Goal: Obtain resource: Download file/media

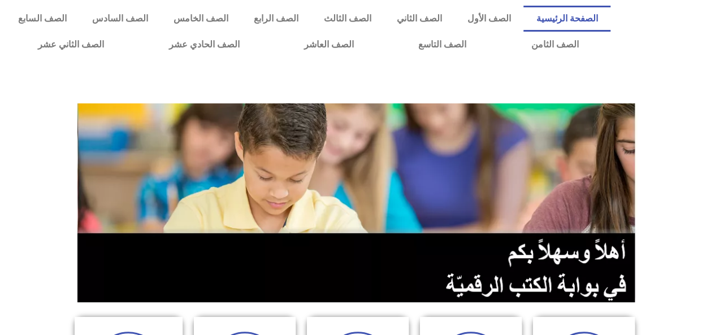
scroll to position [293, 0]
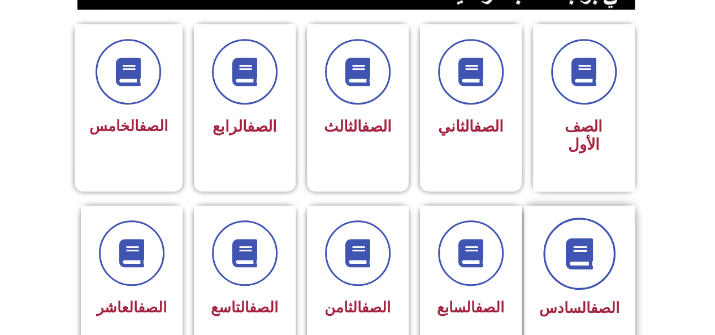
click at [564, 259] on span at bounding box center [579, 254] width 72 height 72
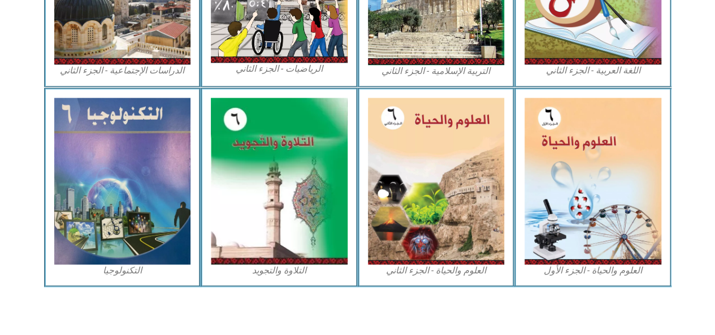
scroll to position [380, 0]
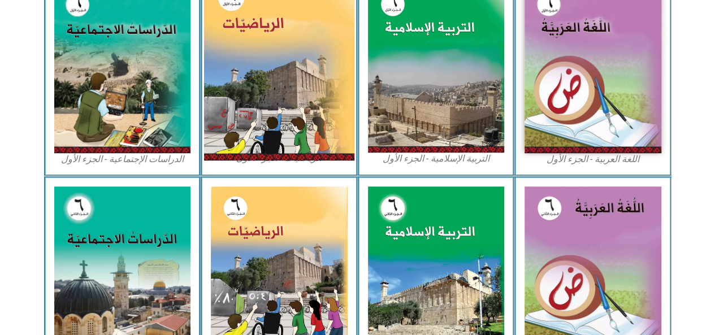
click at [248, 33] on img at bounding box center [279, 67] width 150 height 187
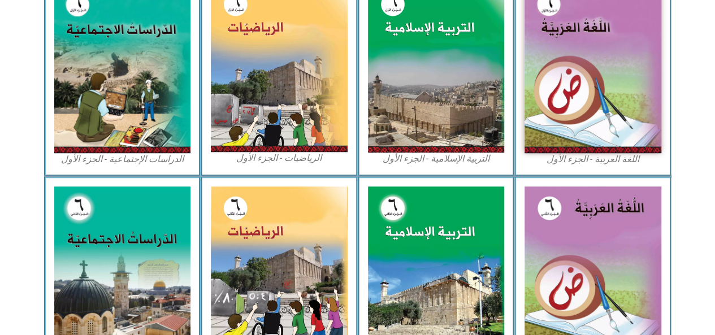
scroll to position [87, 0]
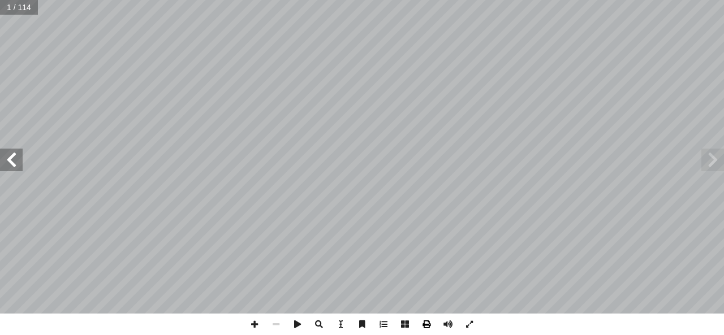
click at [424, 326] on span at bounding box center [425, 324] width 21 height 21
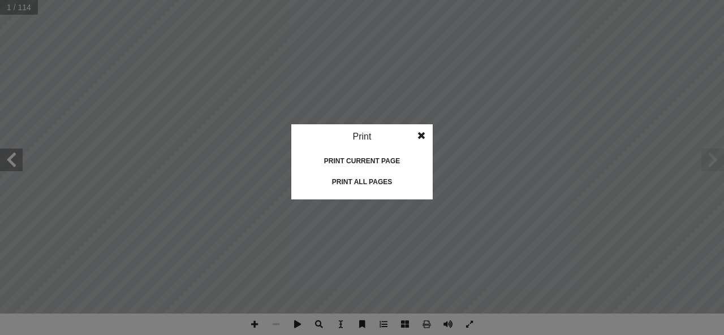
click at [367, 183] on div "Print all pages" at bounding box center [361, 182] width 113 height 18
click at [422, 140] on span at bounding box center [421, 135] width 20 height 23
